Goal: Task Accomplishment & Management: Complete application form

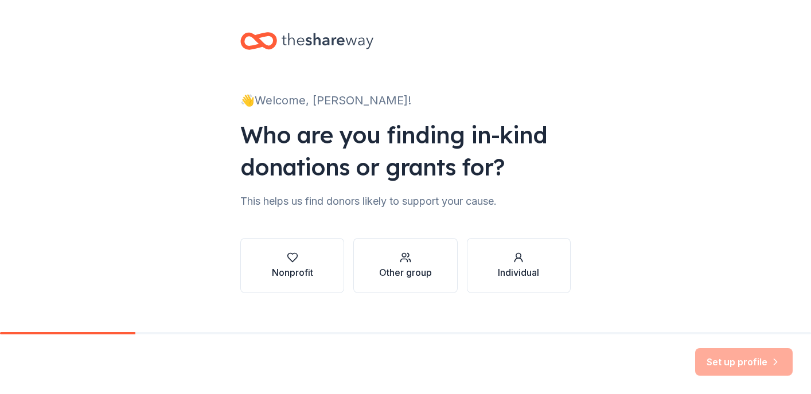
scroll to position [16, 0]
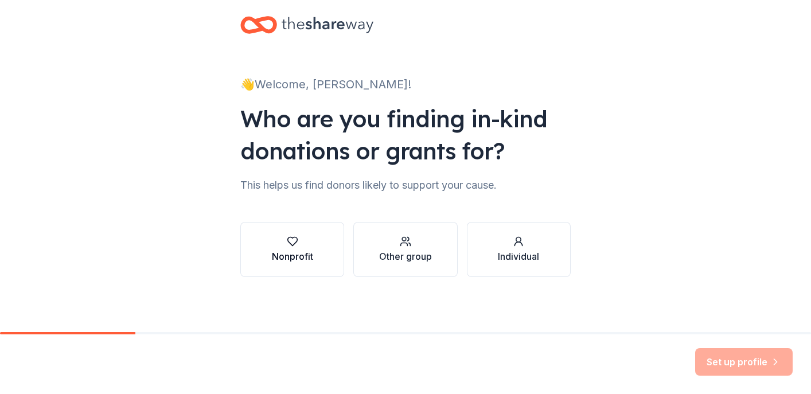
click at [331, 247] on button "Nonprofit" at bounding box center [292, 249] width 104 height 55
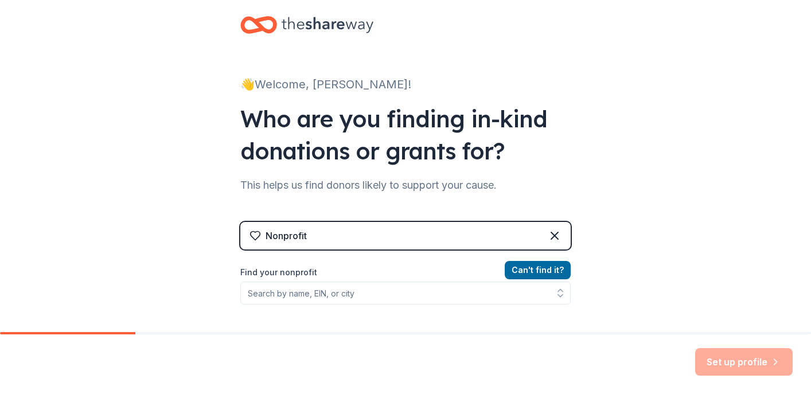
scroll to position [53, 0]
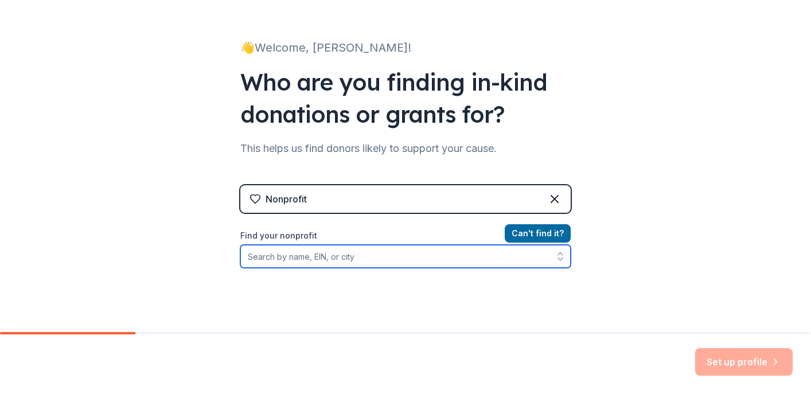
click at [448, 252] on input "Find your nonprofit" at bounding box center [405, 256] width 330 height 23
type input "West African Vocational"
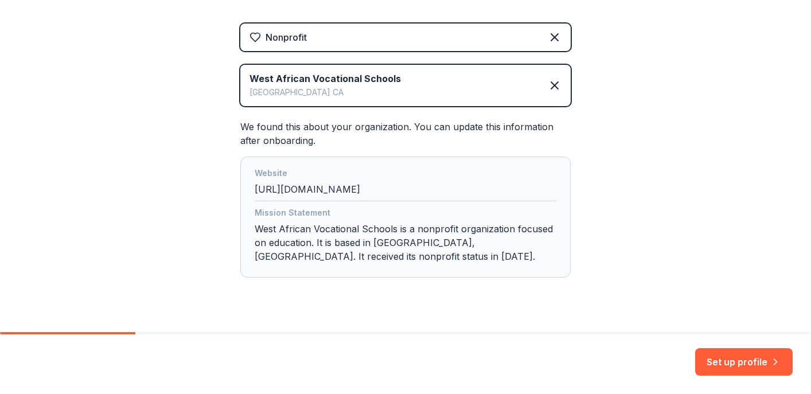
scroll to position [215, 0]
click at [718, 366] on button "Set up profile" at bounding box center [743, 362] width 97 height 28
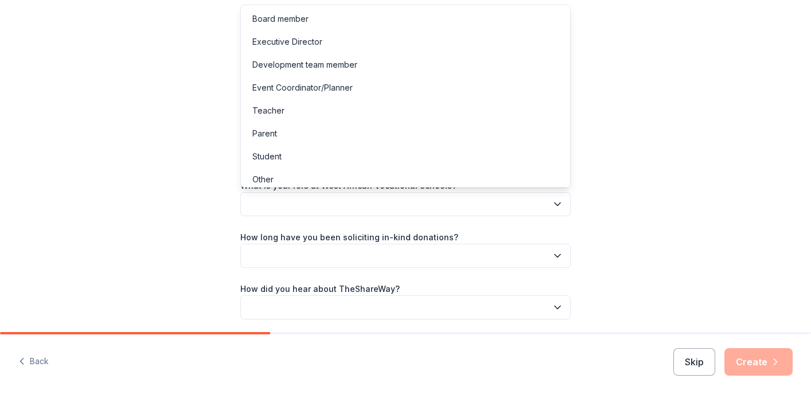
click at [545, 212] on button "button" at bounding box center [405, 204] width 330 height 24
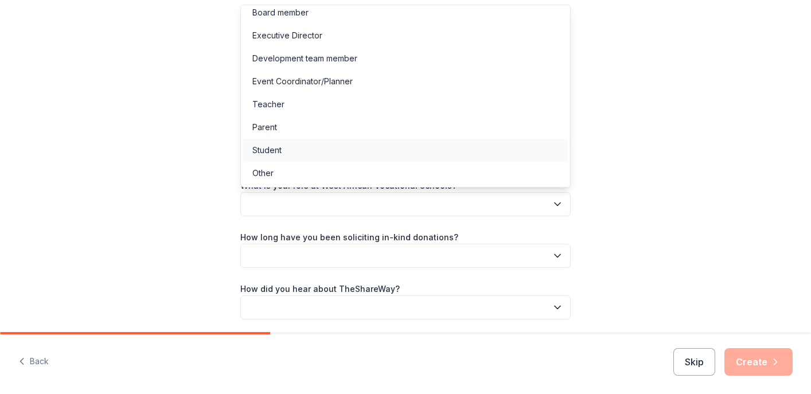
click at [359, 146] on div "Student" at bounding box center [405, 150] width 324 height 23
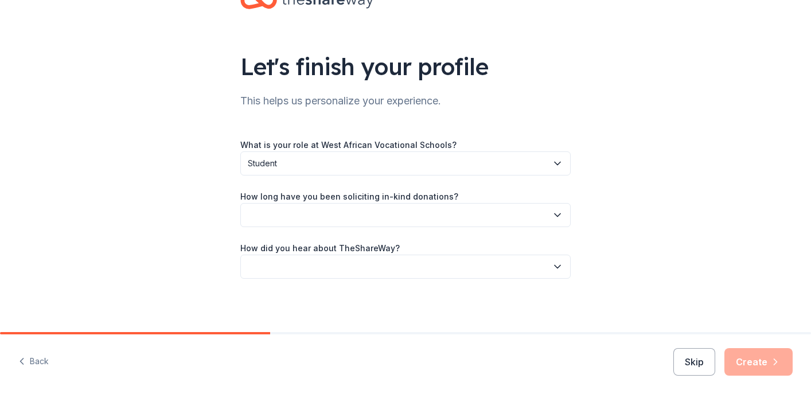
scroll to position [42, 0]
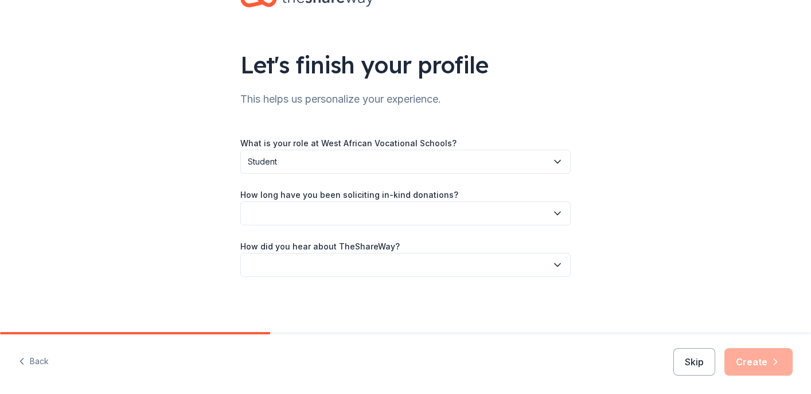
click at [359, 165] on span "Student" at bounding box center [397, 162] width 299 height 14
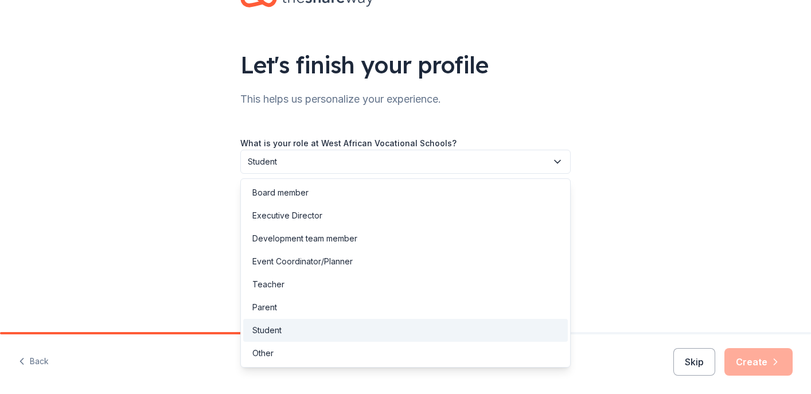
click at [416, 167] on span "Student" at bounding box center [397, 162] width 299 height 14
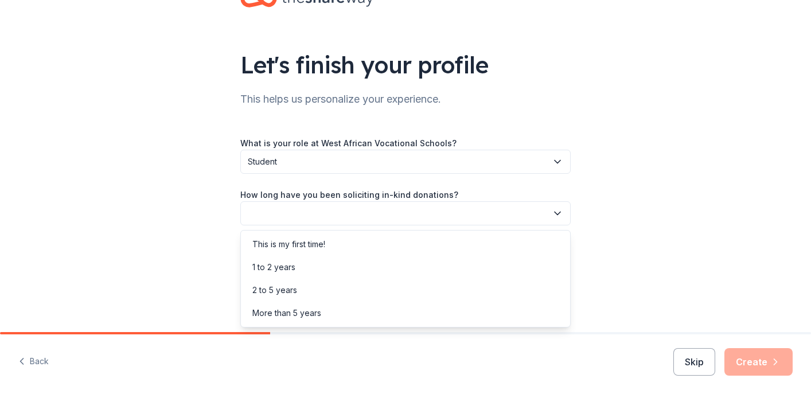
click at [404, 209] on button "button" at bounding box center [405, 213] width 330 height 24
click at [289, 241] on div "This is my first time!" at bounding box center [288, 244] width 73 height 14
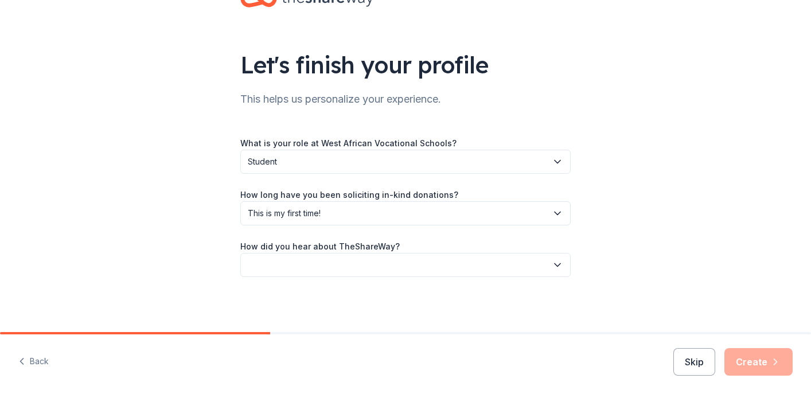
click at [287, 269] on button "button" at bounding box center [405, 265] width 330 height 24
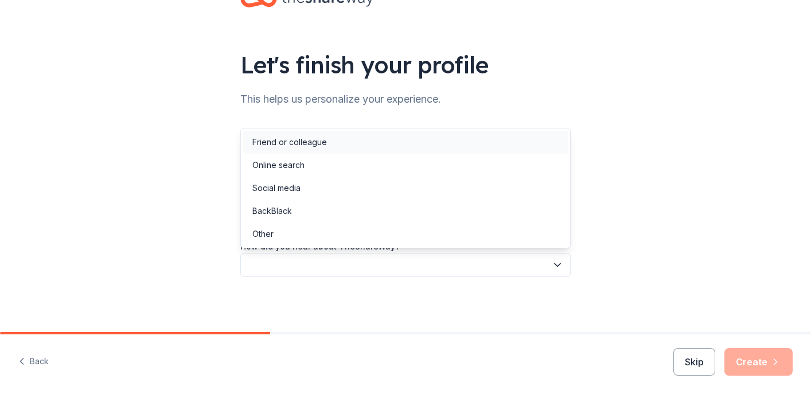
click at [290, 138] on div "Friend or colleague" at bounding box center [289, 142] width 75 height 14
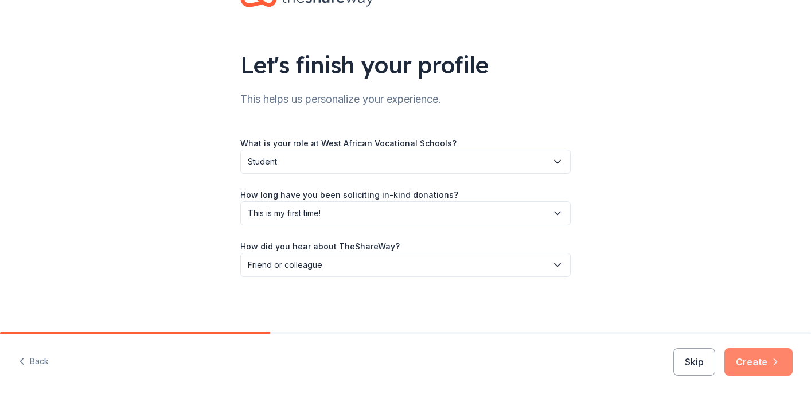
click at [760, 360] on button "Create" at bounding box center [758, 362] width 68 height 28
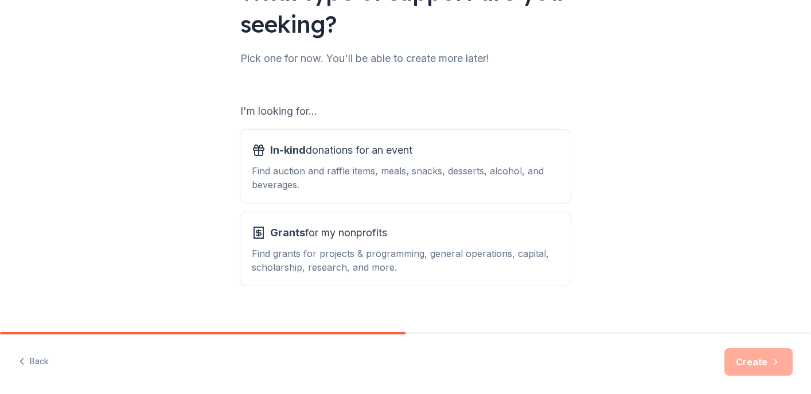
scroll to position [131, 0]
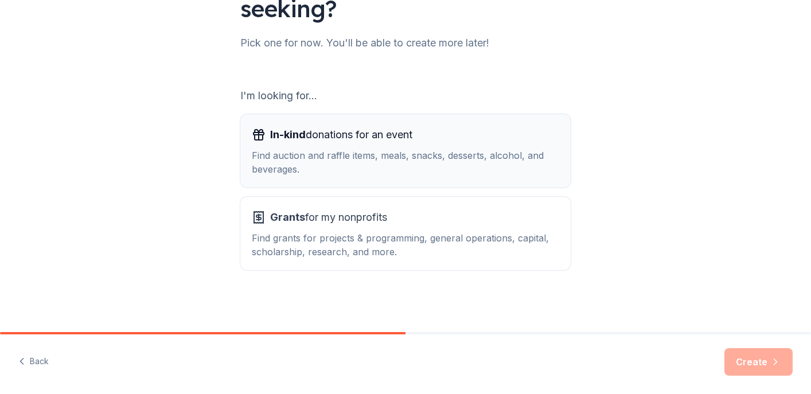
click at [412, 130] on span "In-kind donations for an event" at bounding box center [341, 135] width 142 height 18
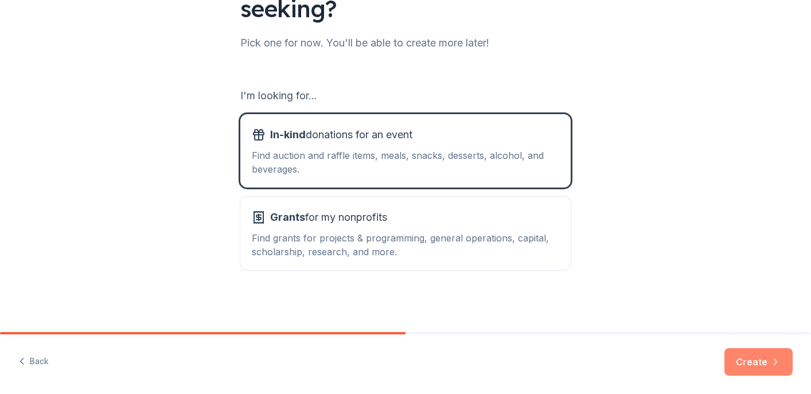
click at [751, 370] on button "Create" at bounding box center [758, 362] width 68 height 28
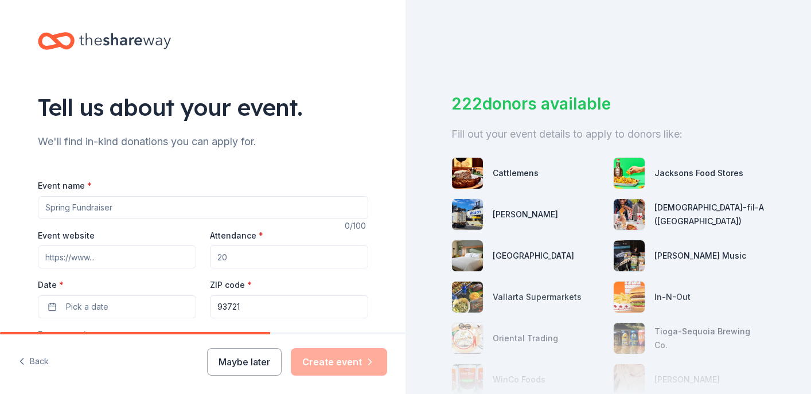
click at [308, 208] on input "Event name *" at bounding box center [203, 207] width 330 height 23
type input "Dine and Discover [GEOGRAPHIC_DATA] 2025"
click at [126, 253] on input "Event website" at bounding box center [117, 256] width 158 height 23
paste input "[URL][DOMAIN_NAME]"
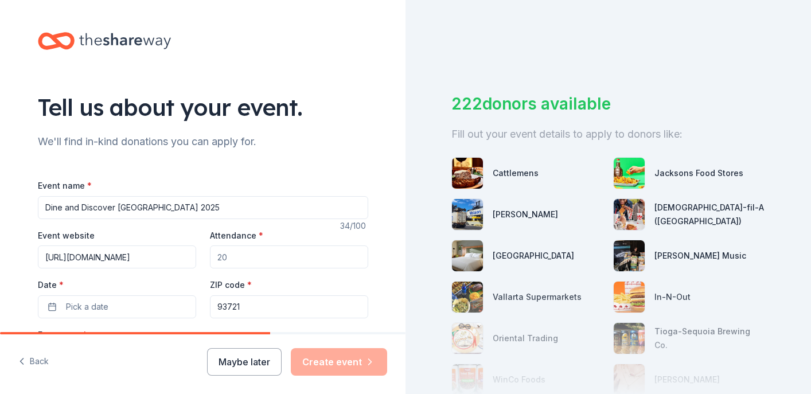
type input "[URL][DOMAIN_NAME]"
click at [226, 256] on input "Attendance *" at bounding box center [289, 256] width 158 height 23
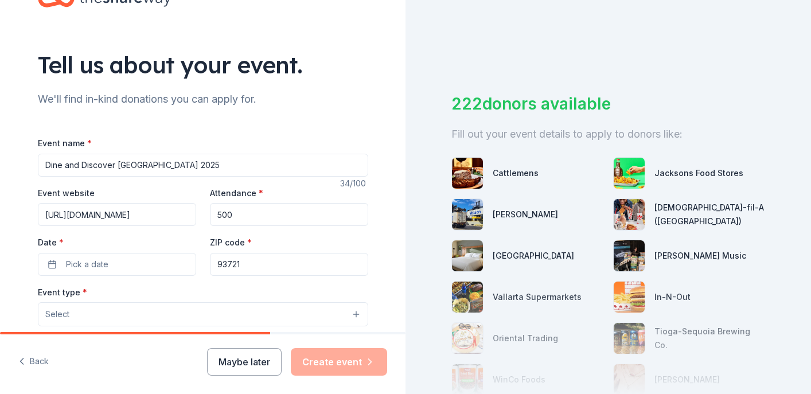
scroll to position [54, 0]
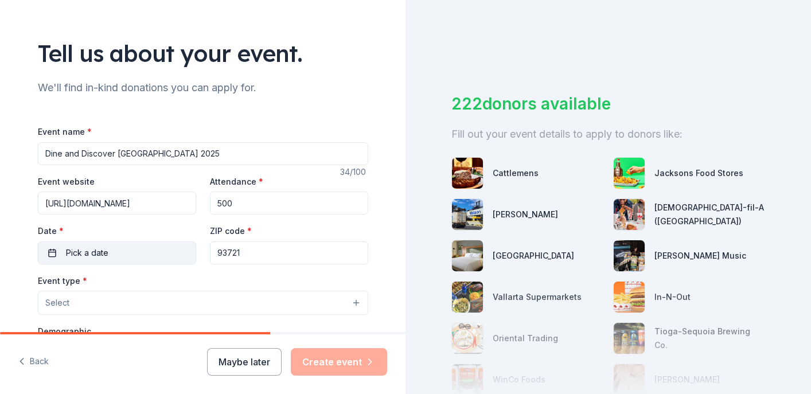
type input "500"
click at [53, 255] on button "Pick a date" at bounding box center [117, 252] width 158 height 23
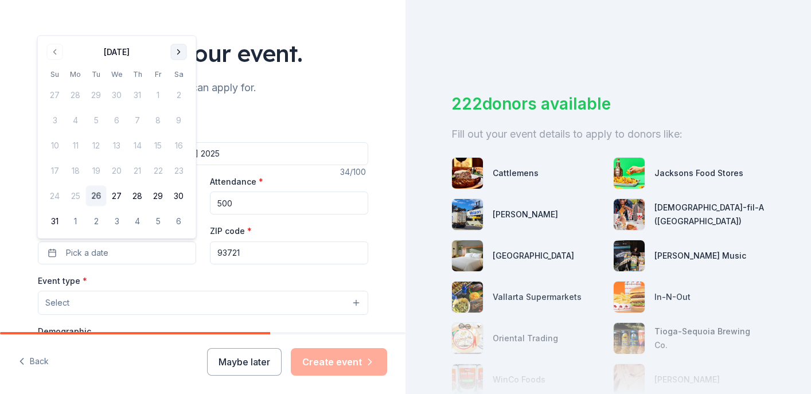
click at [181, 49] on button "Go to next month" at bounding box center [179, 52] width 16 height 16
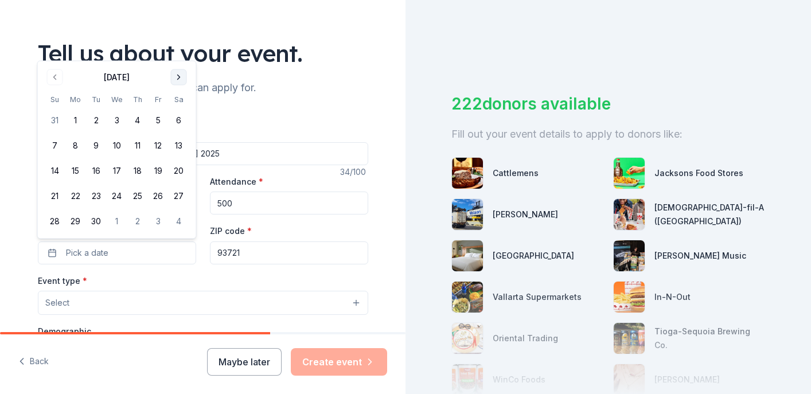
click at [179, 83] on button "Go to next month" at bounding box center [179, 77] width 16 height 16
click at [158, 122] on button "3" at bounding box center [158, 120] width 21 height 21
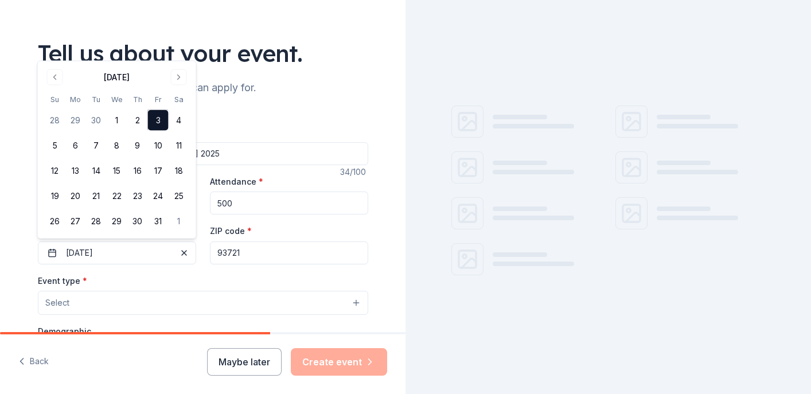
click at [256, 261] on input "93721" at bounding box center [289, 252] width 158 height 23
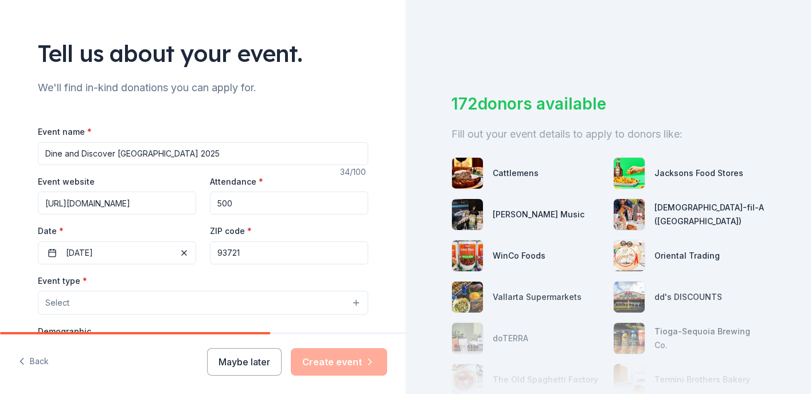
scroll to position [62, 0]
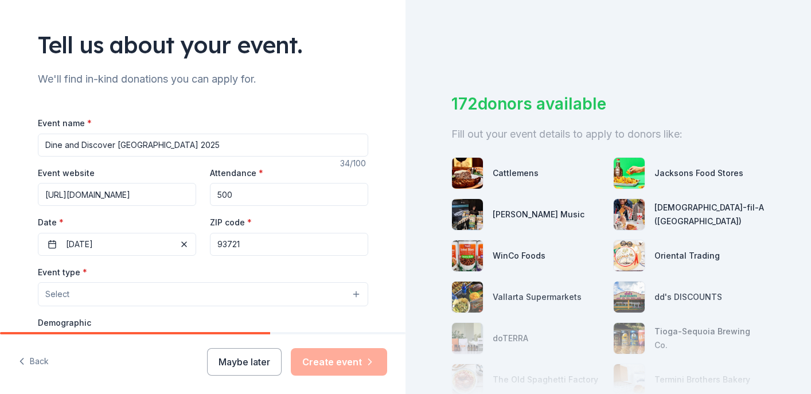
click at [261, 241] on input "93721" at bounding box center [289, 244] width 158 height 23
paste input "3"
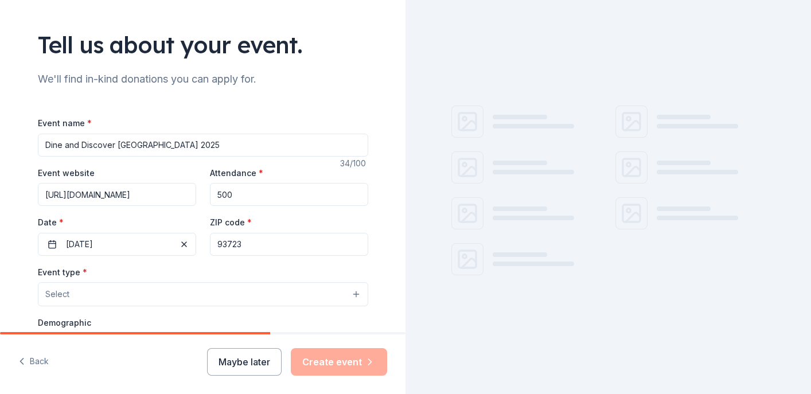
type input "93723"
click at [205, 296] on button "Select" at bounding box center [203, 294] width 330 height 24
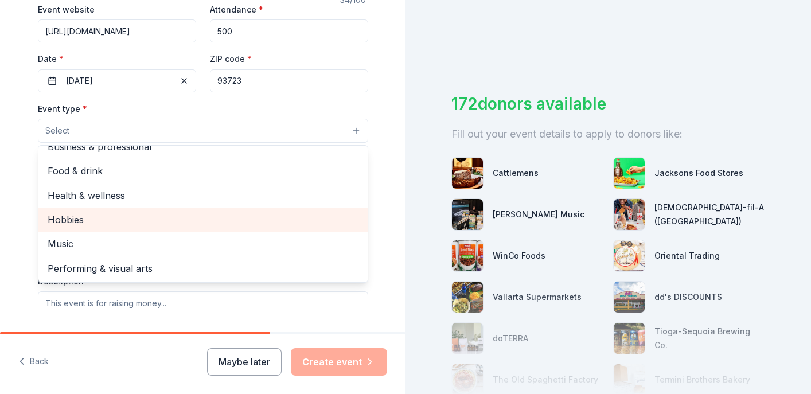
scroll to position [0, 0]
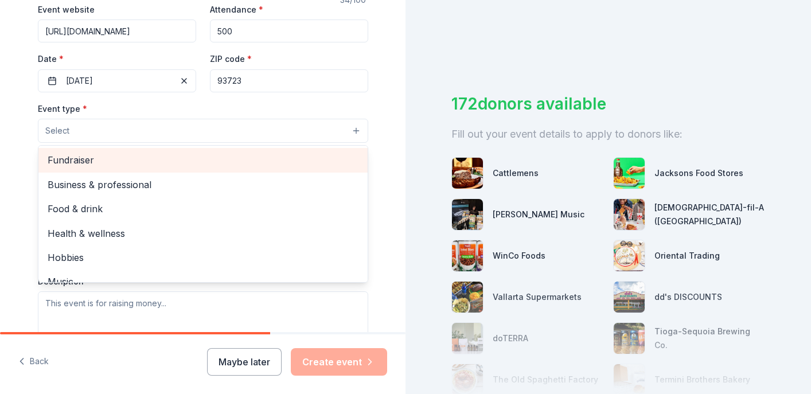
click at [136, 161] on span "Fundraiser" at bounding box center [203, 160] width 311 height 15
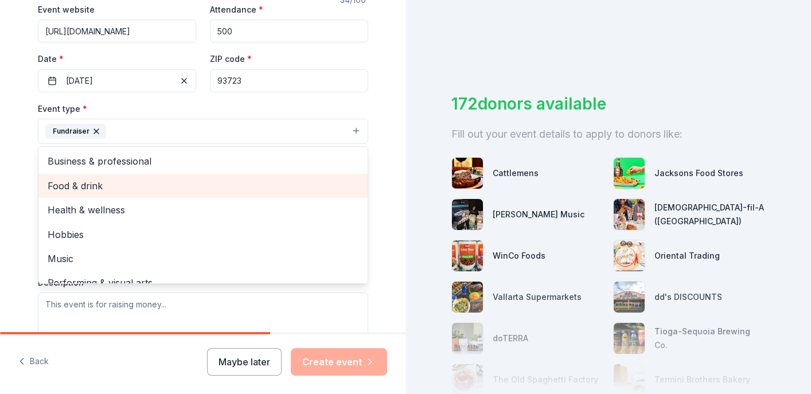
click at [146, 189] on span "Food & drink" at bounding box center [203, 185] width 311 height 15
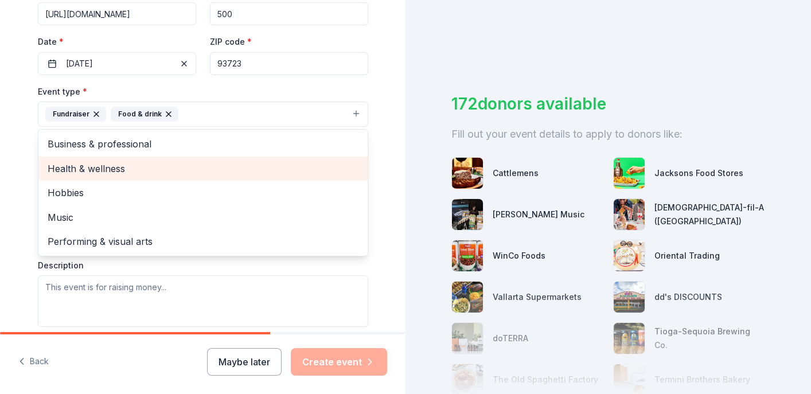
scroll to position [247, 0]
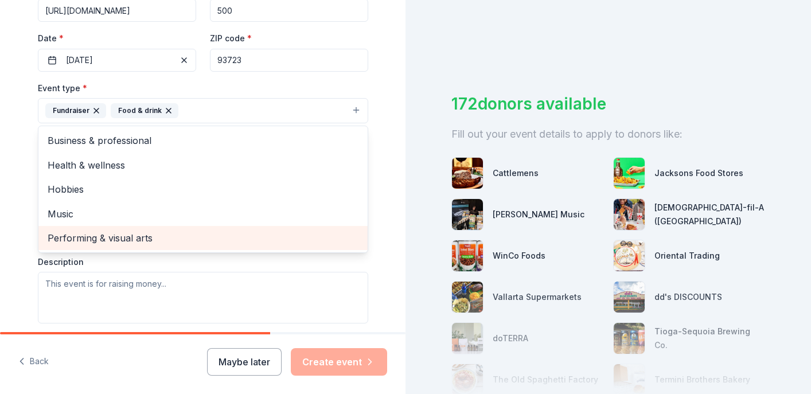
click at [154, 237] on span "Performing & visual arts" at bounding box center [203, 237] width 311 height 15
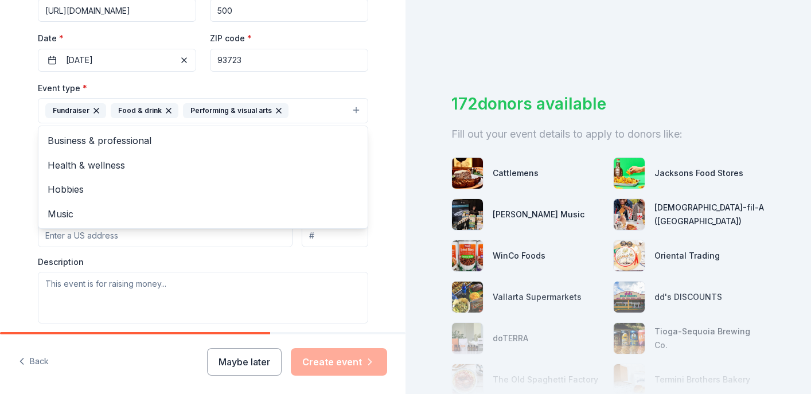
click at [18, 233] on div "Tell us about your event. We'll find in-kind donations you can apply for. Event…" at bounding box center [202, 135] width 405 height 764
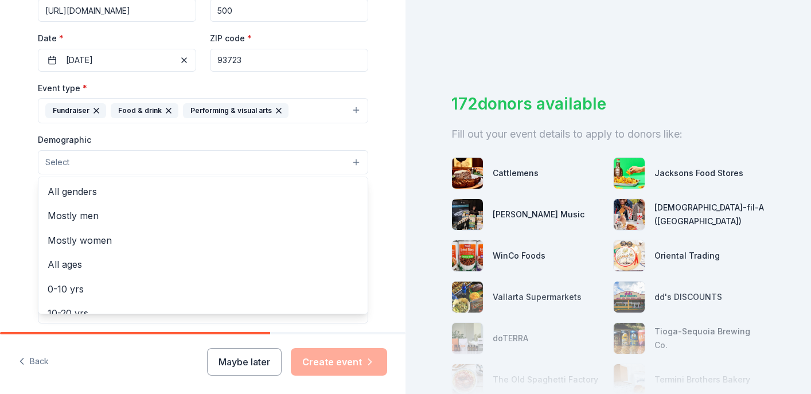
click at [84, 166] on button "Select" at bounding box center [203, 162] width 330 height 24
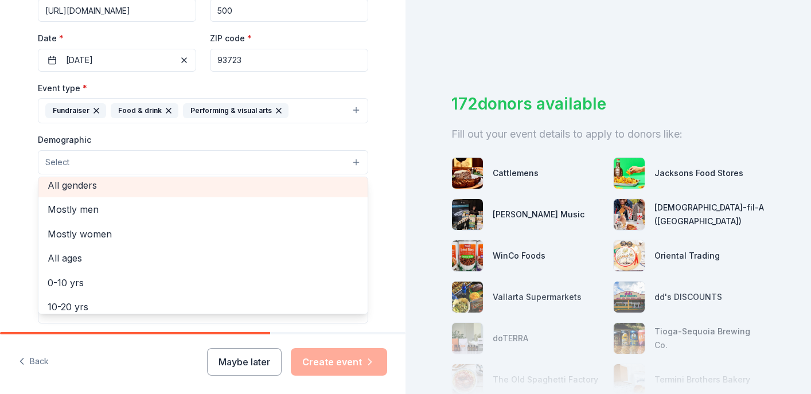
scroll to position [2, 0]
click at [95, 185] on span "All genders" at bounding box center [203, 189] width 311 height 15
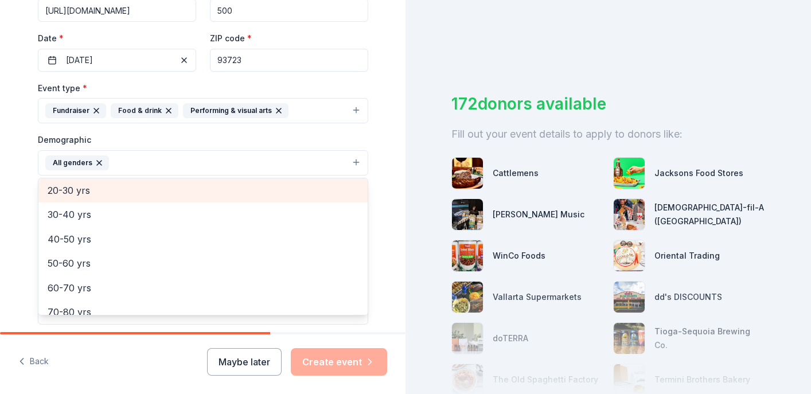
click at [96, 186] on span "20-30 yrs" at bounding box center [203, 190] width 311 height 15
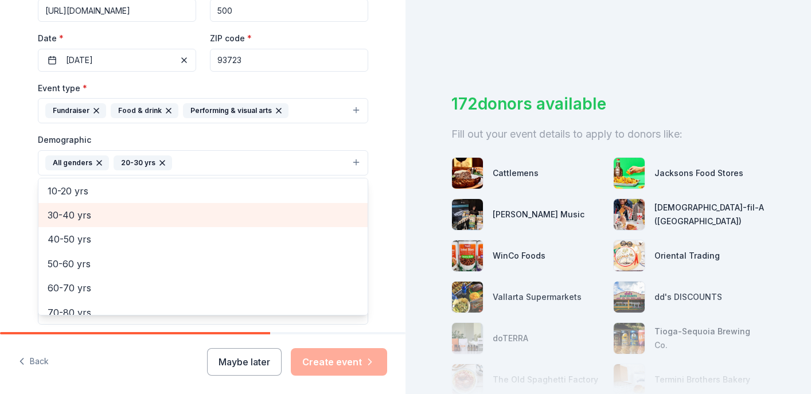
click at [94, 209] on span "30-40 yrs" at bounding box center [203, 215] width 311 height 15
click at [92, 224] on div "40-50 yrs" at bounding box center [202, 215] width 329 height 24
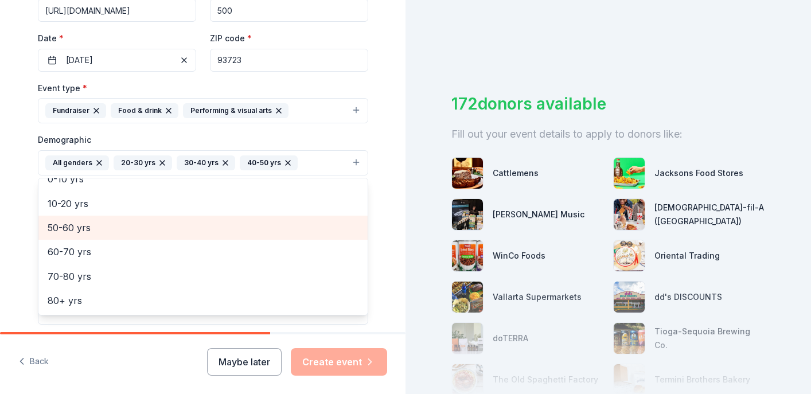
click at [92, 223] on span "50-60 yrs" at bounding box center [203, 227] width 311 height 15
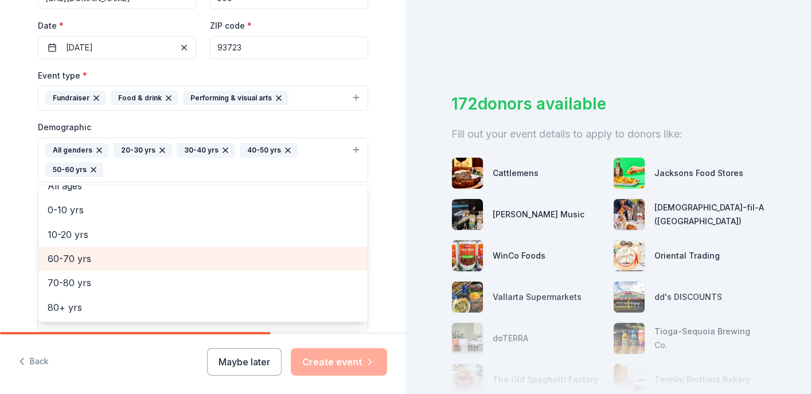
scroll to position [260, 0]
click at [108, 259] on span "60-70 yrs" at bounding box center [203, 257] width 311 height 15
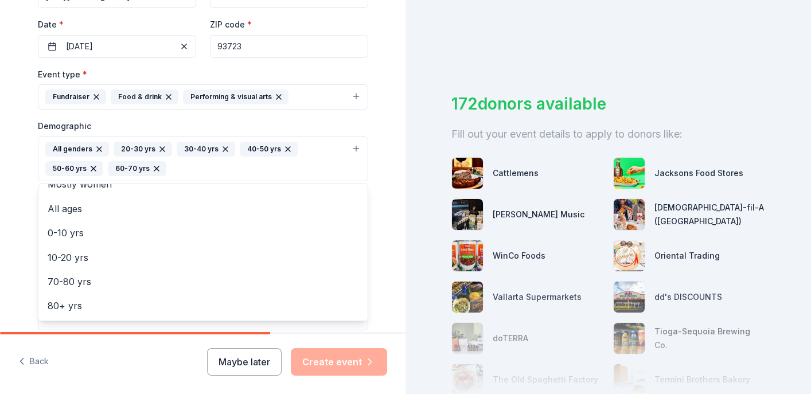
click at [26, 226] on div "Tell us about your event. We'll find in-kind donations you can apply for. Event…" at bounding box center [202, 132] width 367 height 785
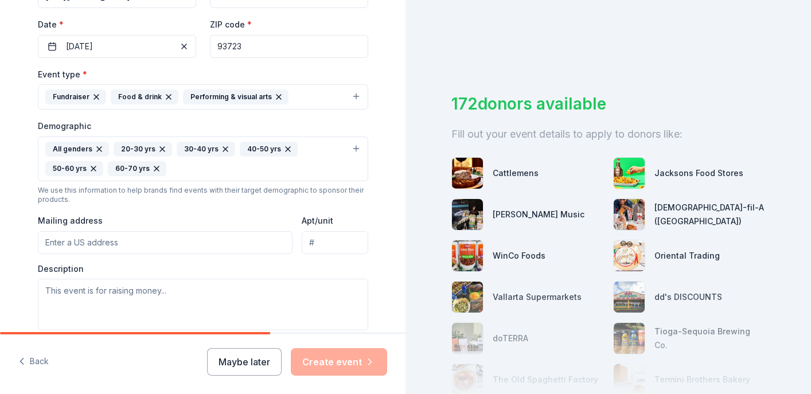
scroll to position [311, 0]
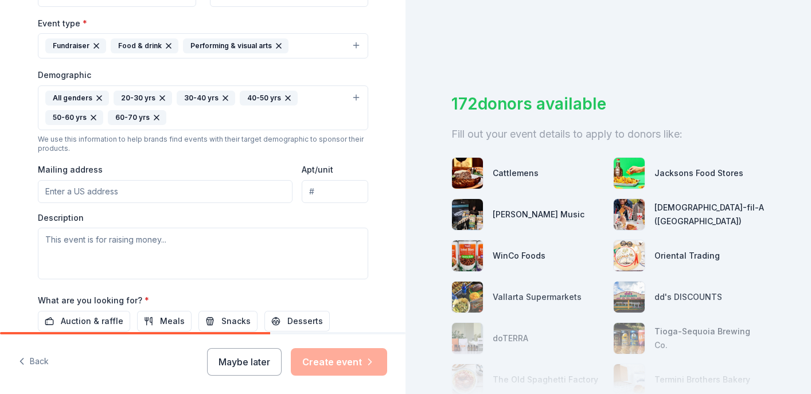
click at [116, 194] on input "Mailing address" at bounding box center [165, 191] width 255 height 23
paste input "[STREET_ADDRESS][PERSON_NAME]"
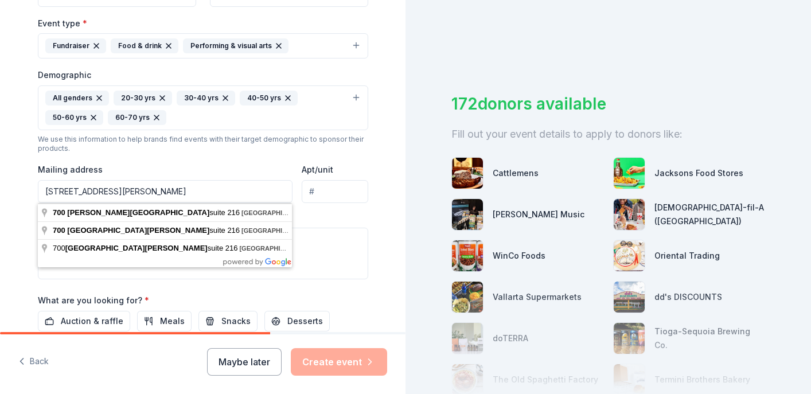
type input "[STREET_ADDRESS][PERSON_NAME]"
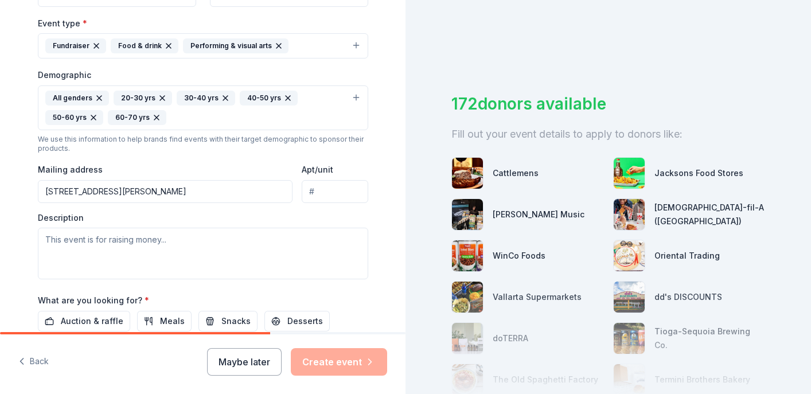
click at [324, 194] on input "Apt/unit" at bounding box center [335, 191] width 66 height 23
type input "Suite #216"
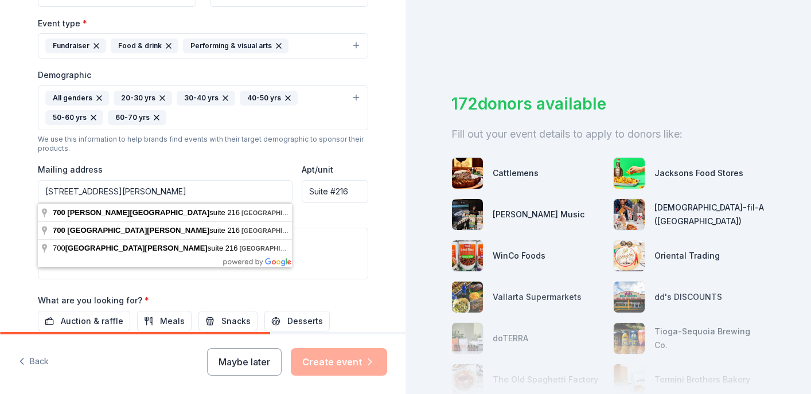
drag, startPoint x: 169, startPoint y: 194, endPoint x: 129, endPoint y: 194, distance: 40.1
click at [129, 194] on input "[STREET_ADDRESS][PERSON_NAME]" at bounding box center [165, 191] width 255 height 23
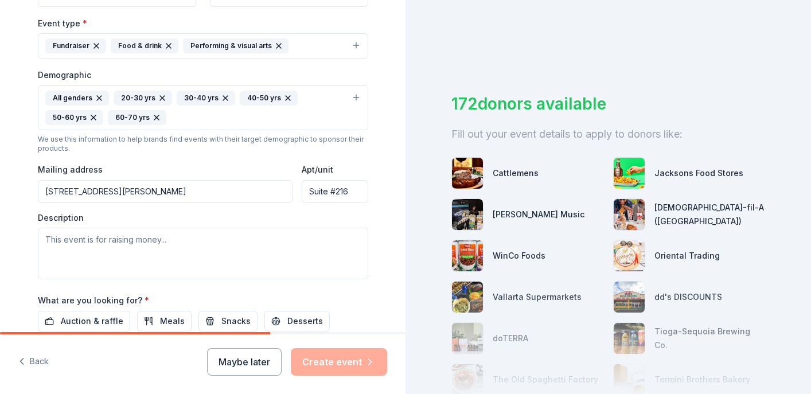
type input "[STREET_ADDRESS][PERSON_NAME]"
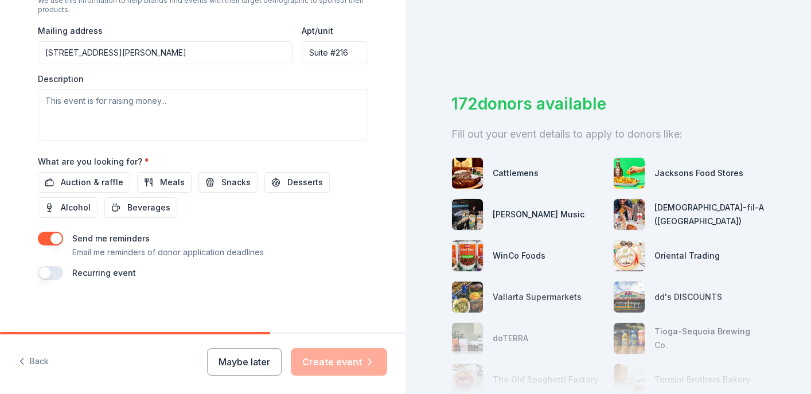
scroll to position [453, 0]
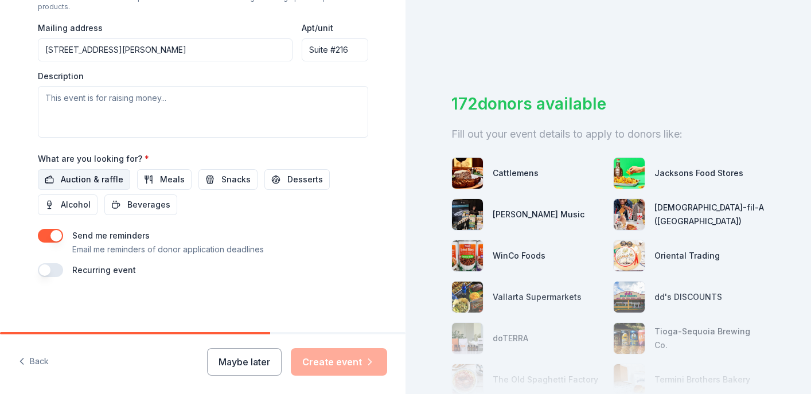
click at [71, 189] on button "Auction & raffle" at bounding box center [84, 179] width 92 height 21
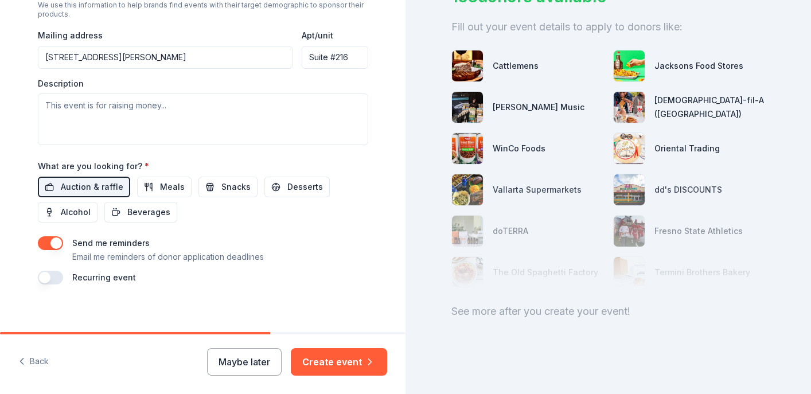
scroll to position [0, 0]
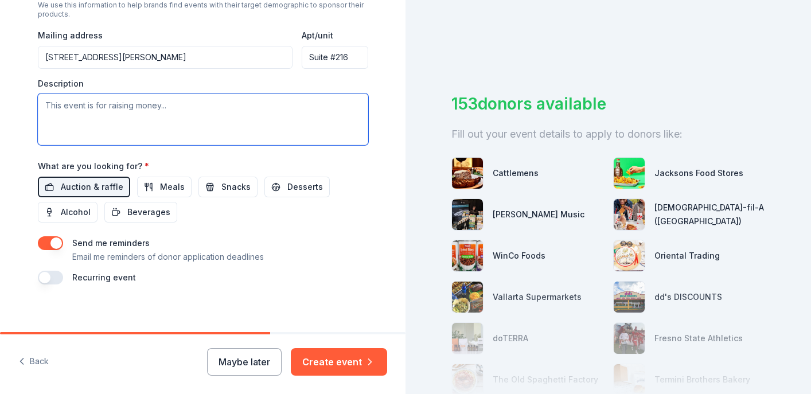
click at [174, 120] on textarea at bounding box center [203, 119] width 330 height 52
paste textarea "Lor ipsum dolo sitam cons a eli-sedd eiusmodt incididun utlaboree dolor magnaal…"
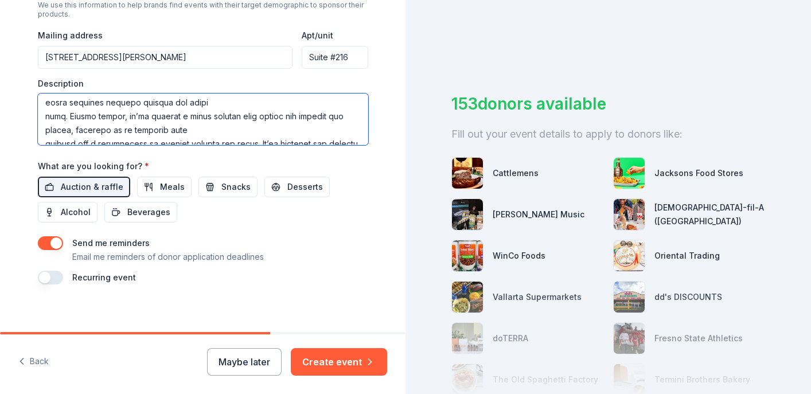
scroll to position [101, 0]
click at [40, 116] on textarea at bounding box center [203, 119] width 330 height 52
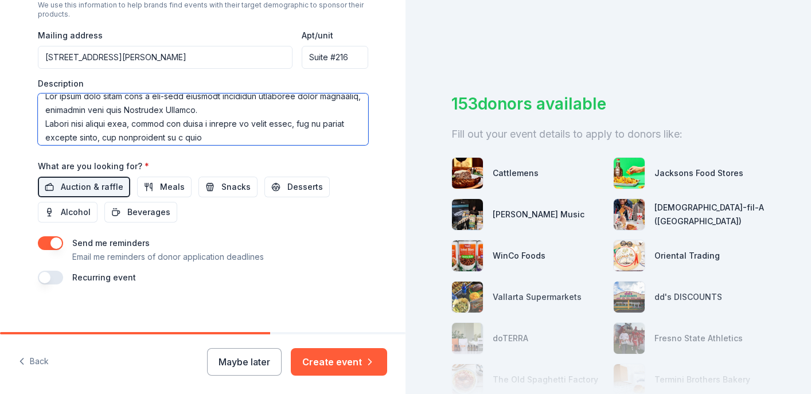
scroll to position [10, 0]
click at [46, 124] on textarea at bounding box center [203, 119] width 330 height 52
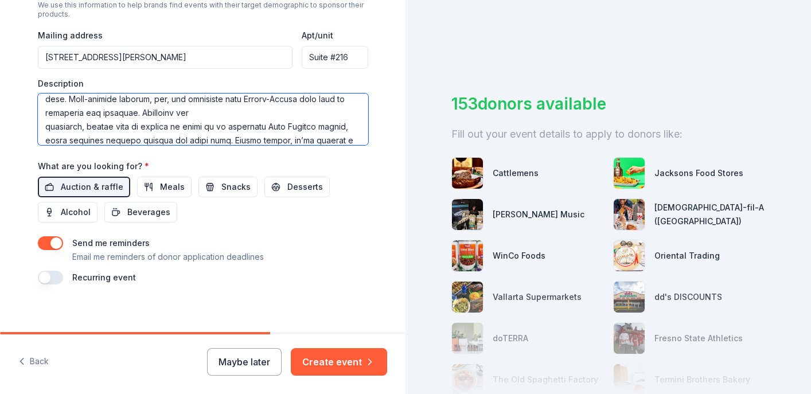
scroll to position [56, 0]
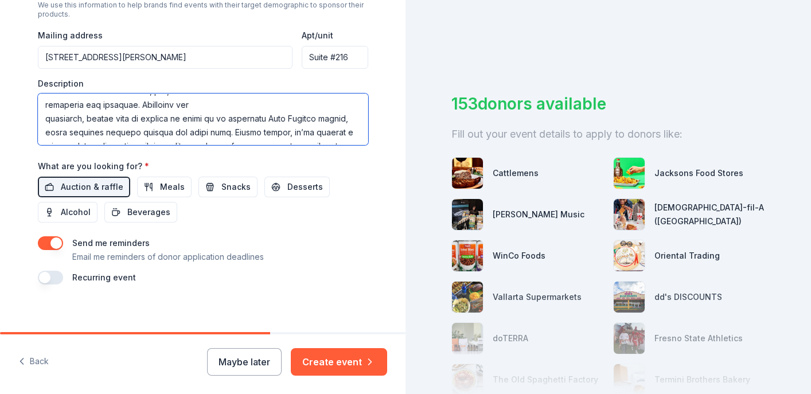
click at [45, 126] on textarea at bounding box center [203, 119] width 330 height 52
click at [44, 117] on textarea at bounding box center [203, 119] width 330 height 52
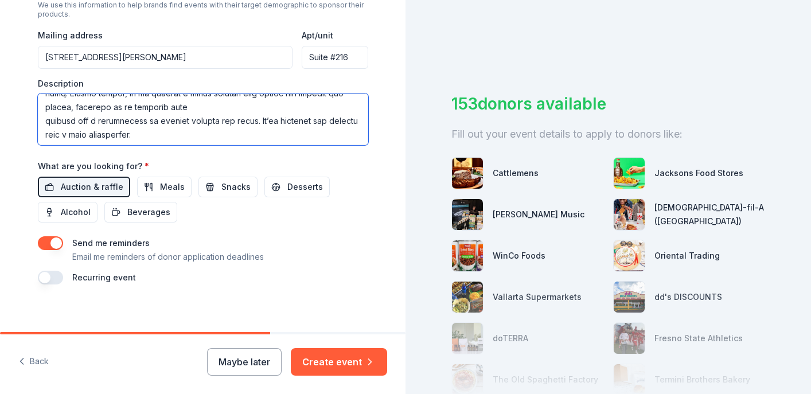
click at [43, 118] on textarea at bounding box center [203, 119] width 330 height 52
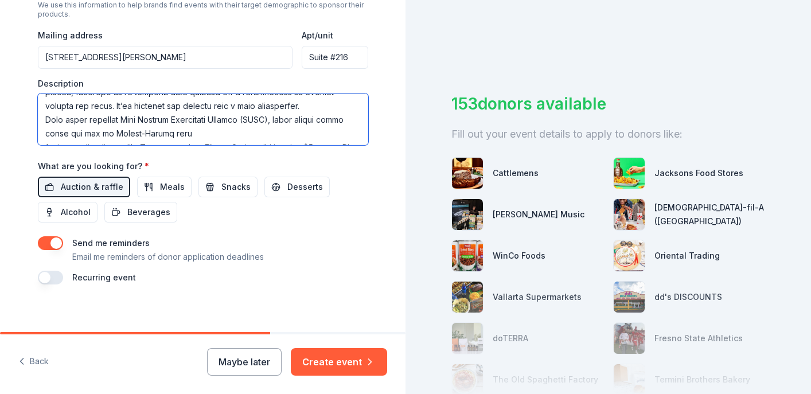
click at [44, 117] on textarea at bounding box center [203, 119] width 330 height 52
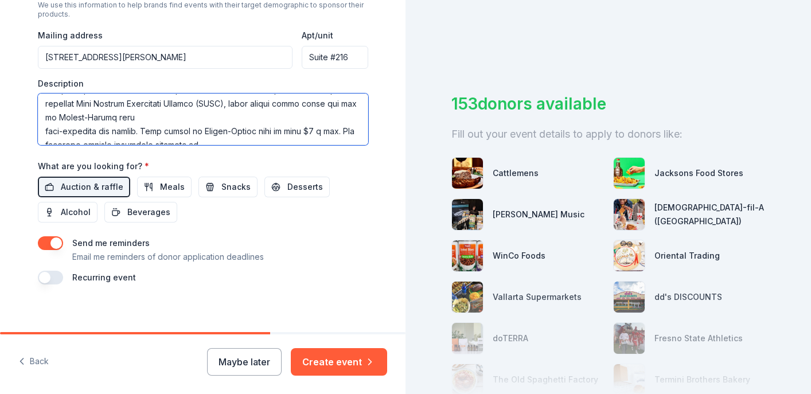
scroll to position [147, 0]
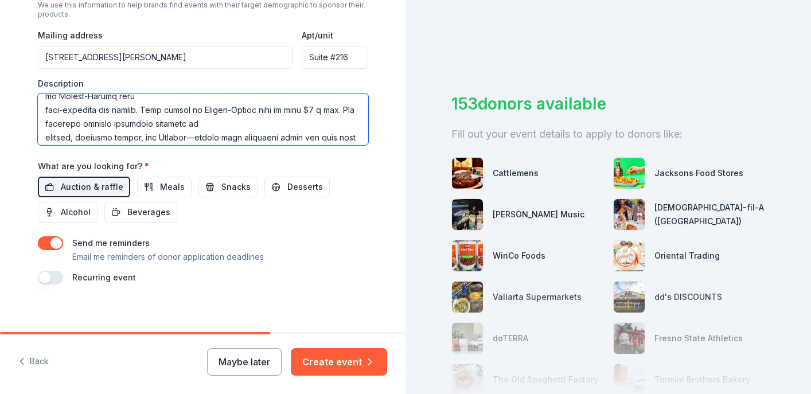
click at [44, 113] on textarea at bounding box center [203, 119] width 330 height 52
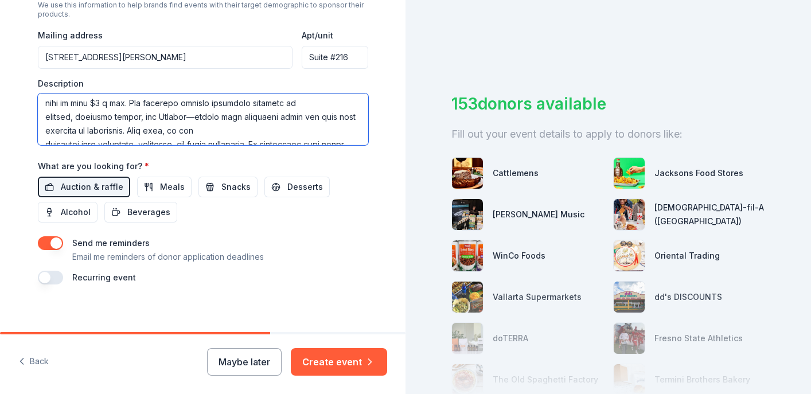
click at [45, 115] on textarea at bounding box center [203, 119] width 330 height 52
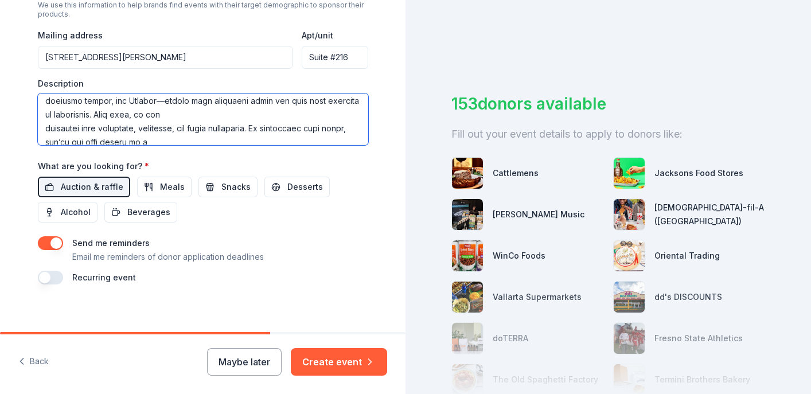
scroll to position [176, 0]
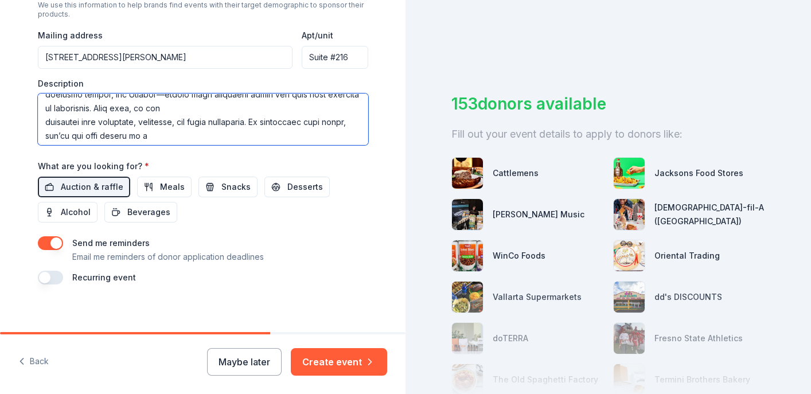
click at [47, 125] on textarea at bounding box center [203, 119] width 330 height 52
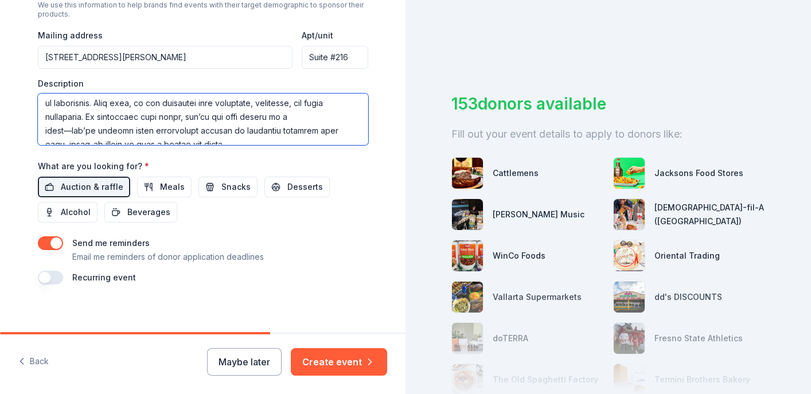
scroll to position [187, 0]
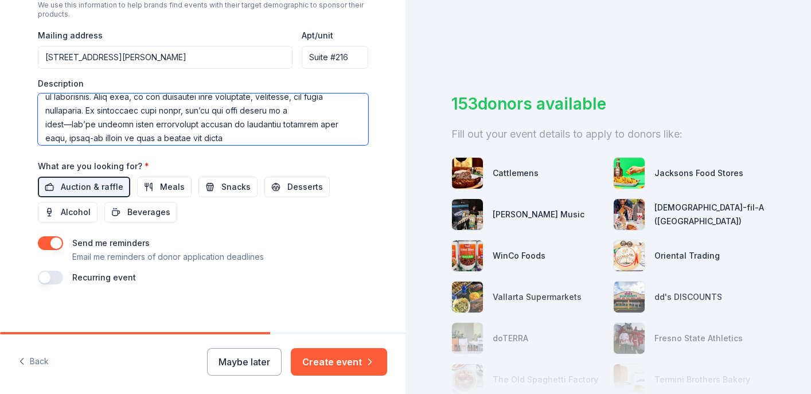
click at [42, 124] on textarea at bounding box center [203, 119] width 330 height 52
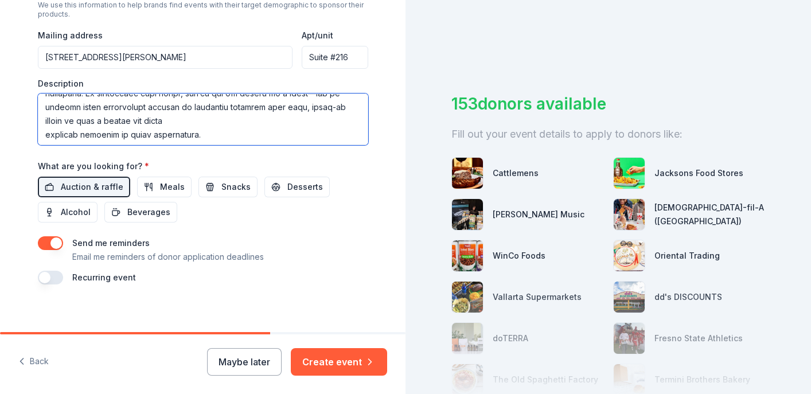
scroll to position [206, 0]
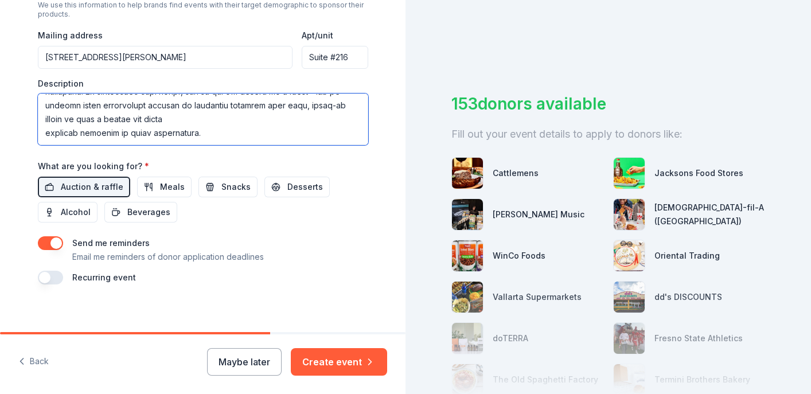
click at [43, 128] on textarea at bounding box center [203, 119] width 330 height 52
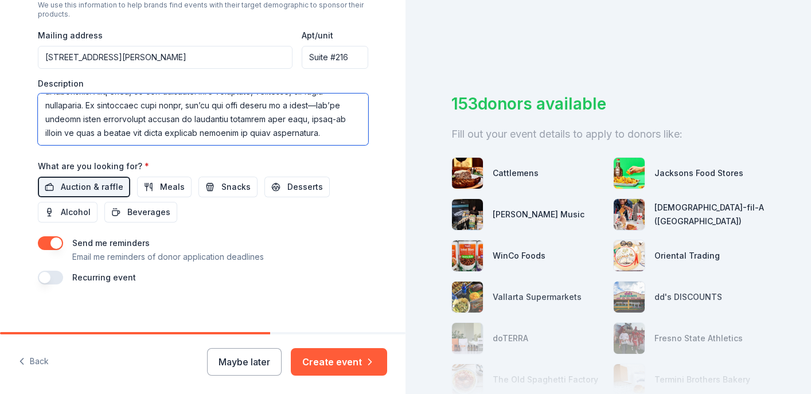
scroll to position [453, 0]
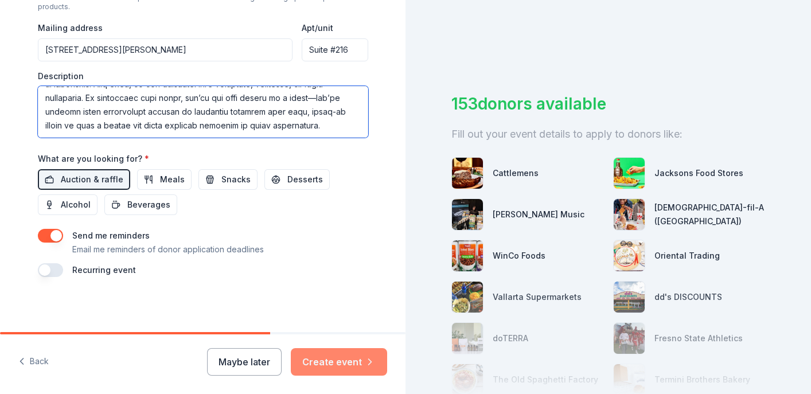
type textarea "Lor ipsum dolo sitam cons a eli-sedd eiusmodt incididun utlaboree dolor magnaal…"
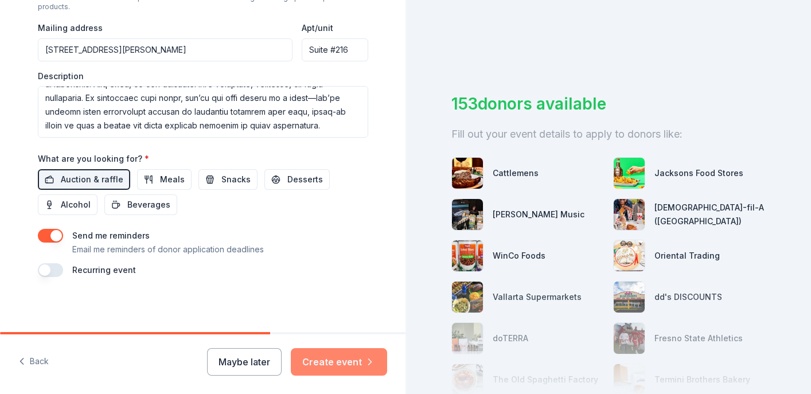
click at [351, 352] on button "Create event" at bounding box center [339, 362] width 96 height 28
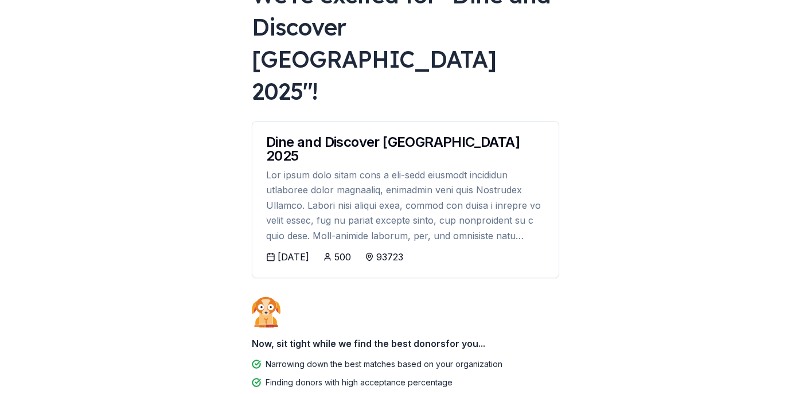
scroll to position [105, 0]
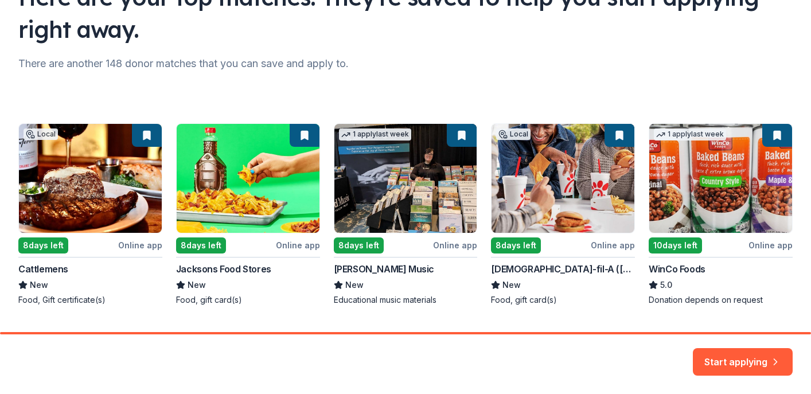
scroll to position [139, 0]
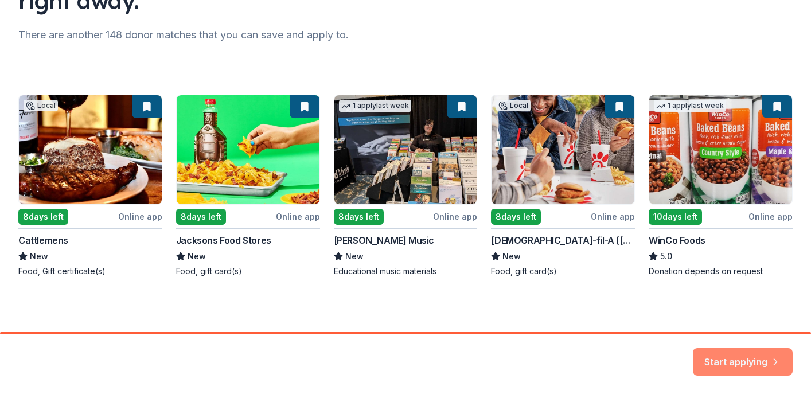
click at [737, 353] on button "Start applying" at bounding box center [743, 355] width 100 height 28
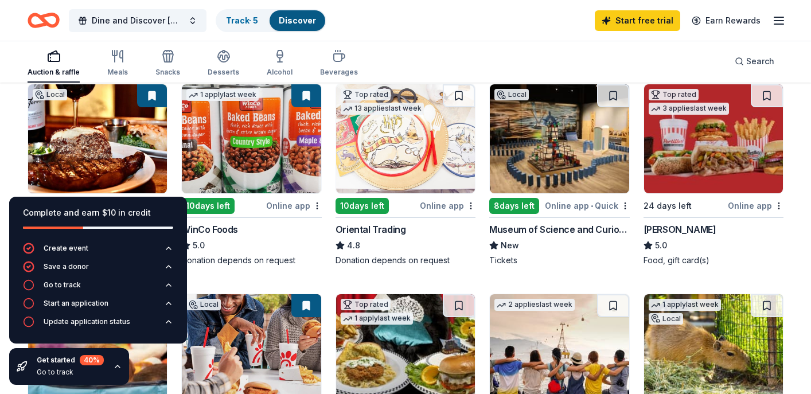
scroll to position [114, 0]
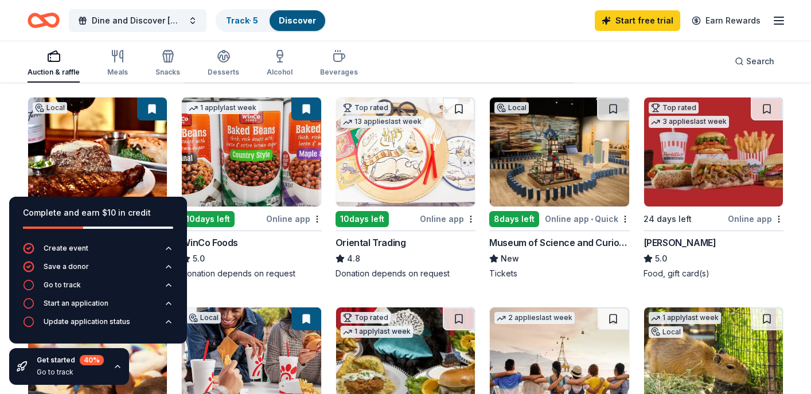
click at [120, 366] on icon "button" at bounding box center [117, 366] width 9 height 9
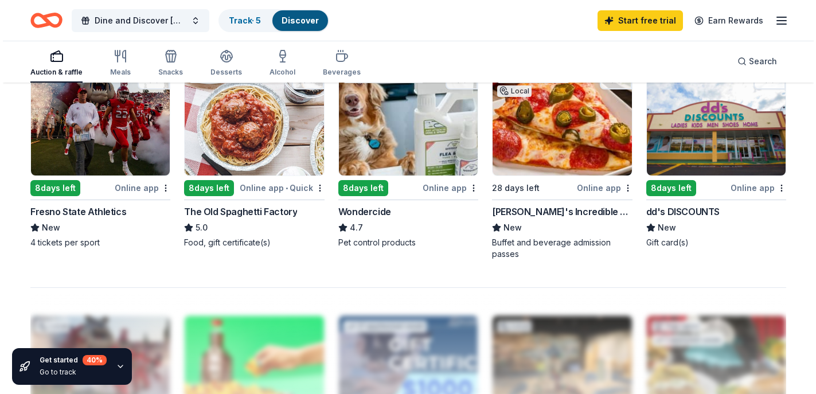
scroll to position [799, 0]
